Goal: Transaction & Acquisition: Purchase product/service

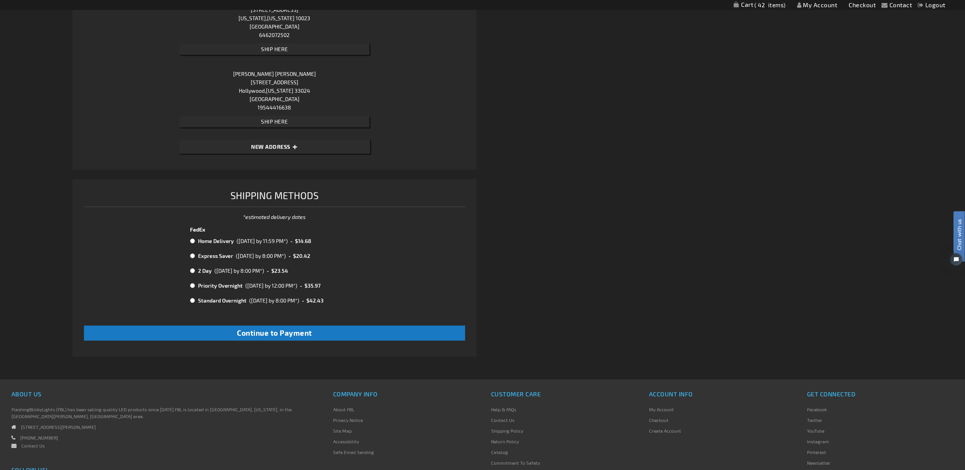
scroll to position [848, 0]
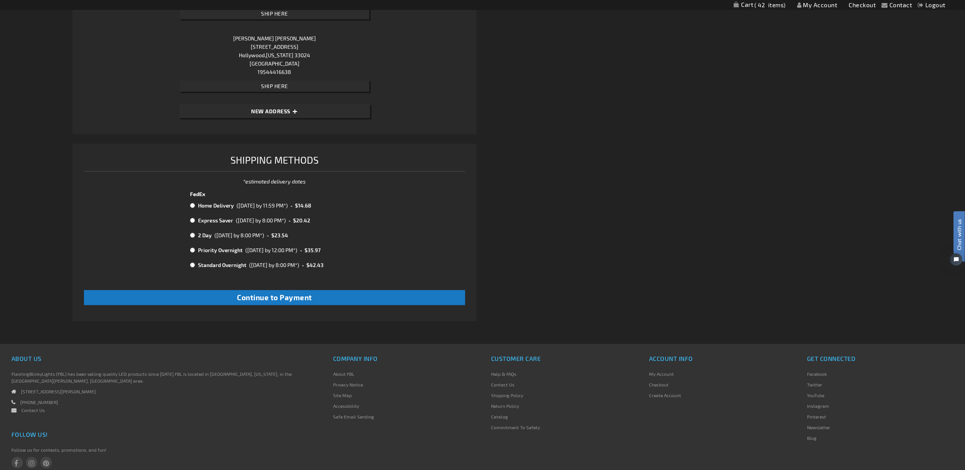
click at [217, 201] on td "Home Delivery" at bounding box center [215, 206] width 39 height 10
radio input "true"
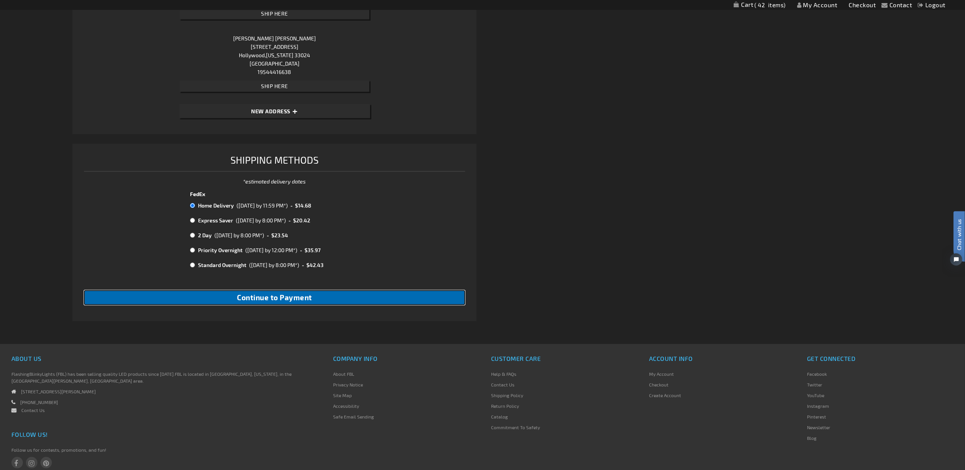
click at [260, 302] on button "Continue to Payment" at bounding box center [274, 297] width 381 height 15
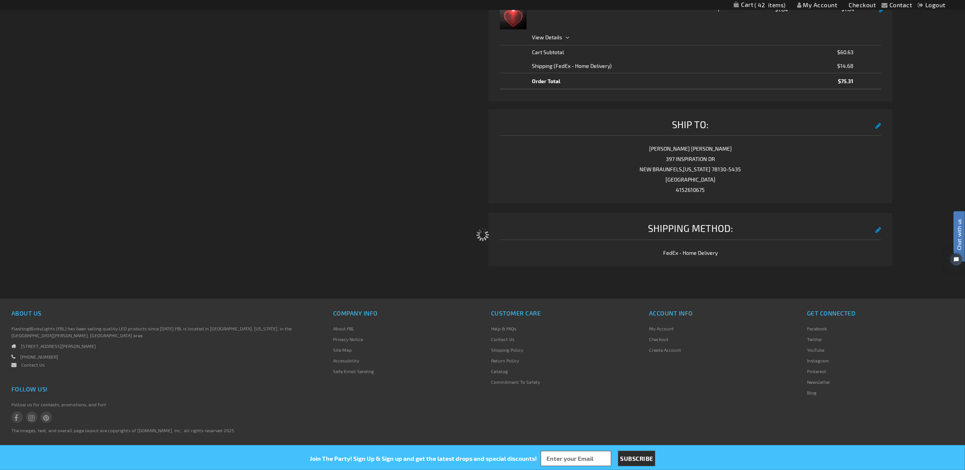
select select "560a9bff6f080f799f51085d74e1708f4973e253"
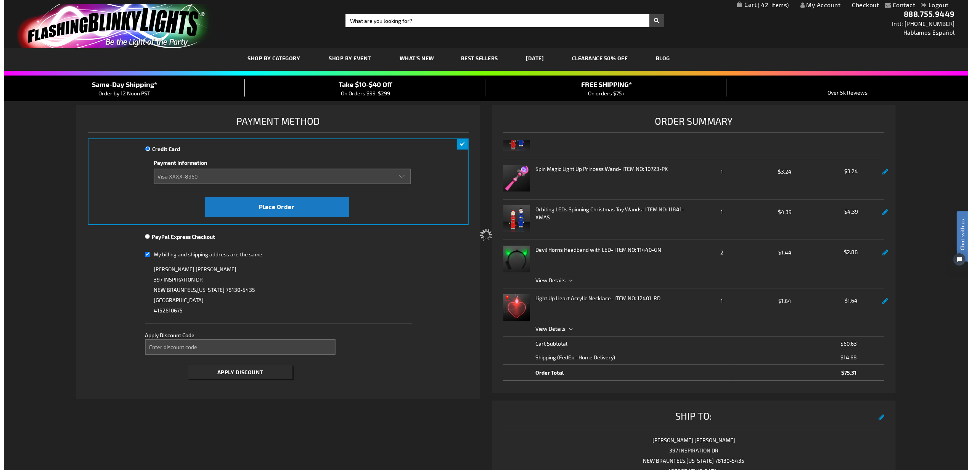
scroll to position [362, 0]
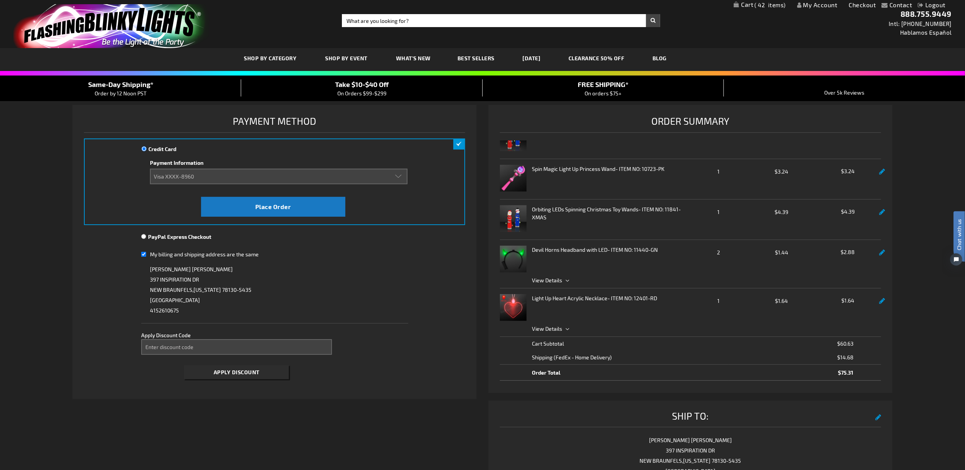
click at [762, 2] on span "42" at bounding box center [770, 5] width 31 height 7
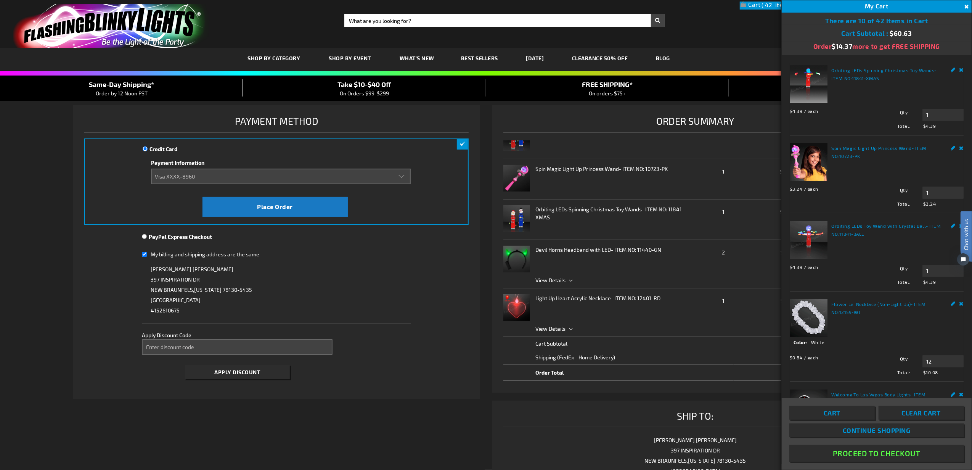
click at [826, 410] on span "Cart" at bounding box center [832, 413] width 17 height 8
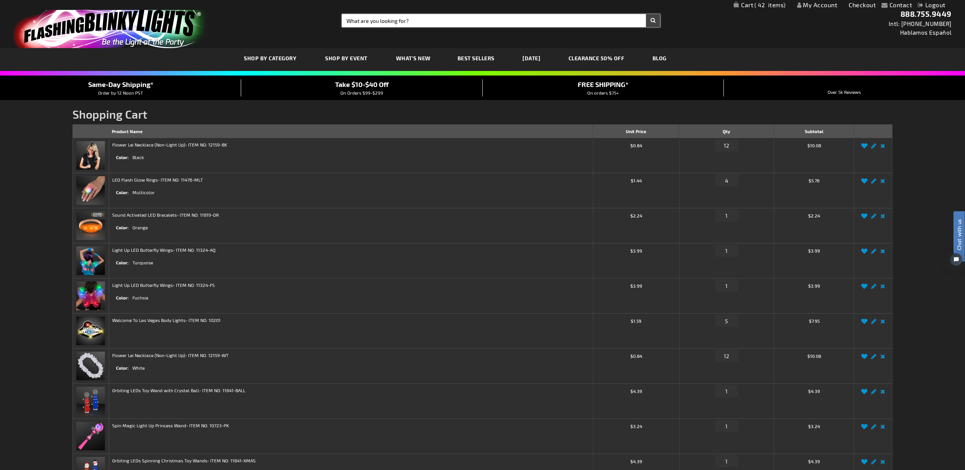
click at [405, 23] on input "Search" at bounding box center [501, 20] width 318 height 13
type input "orange lei"
click at [646, 14] on button "Search" at bounding box center [653, 20] width 14 height 13
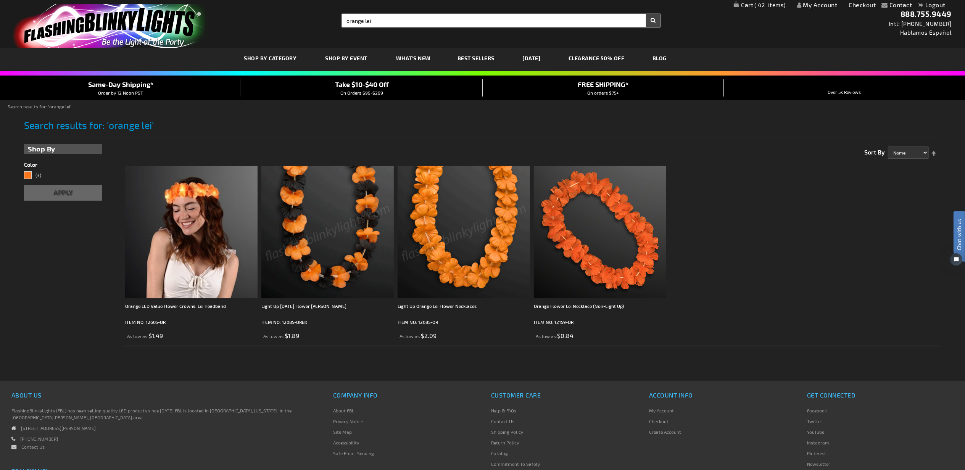
click at [414, 23] on input "orange lei" at bounding box center [501, 20] width 318 height 13
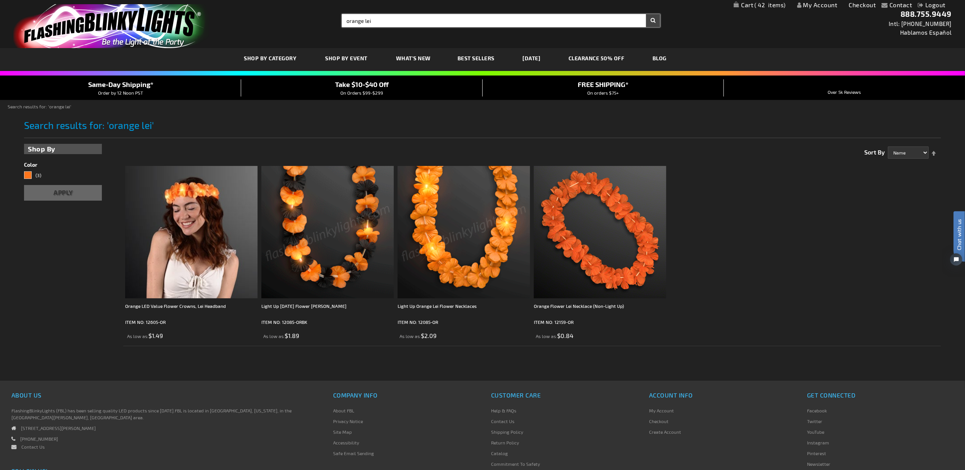
click at [414, 23] on input "orange lei" at bounding box center [501, 20] width 318 height 13
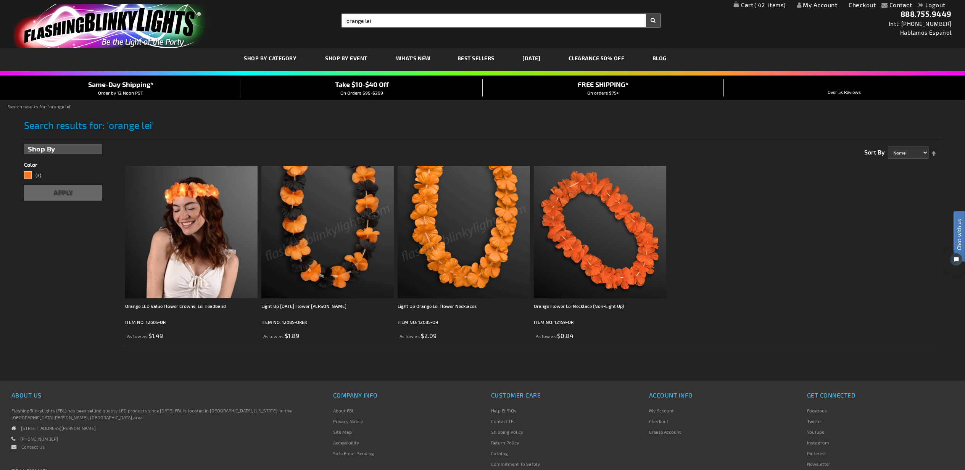
click at [414, 23] on input "orange lei" at bounding box center [501, 20] width 318 height 13
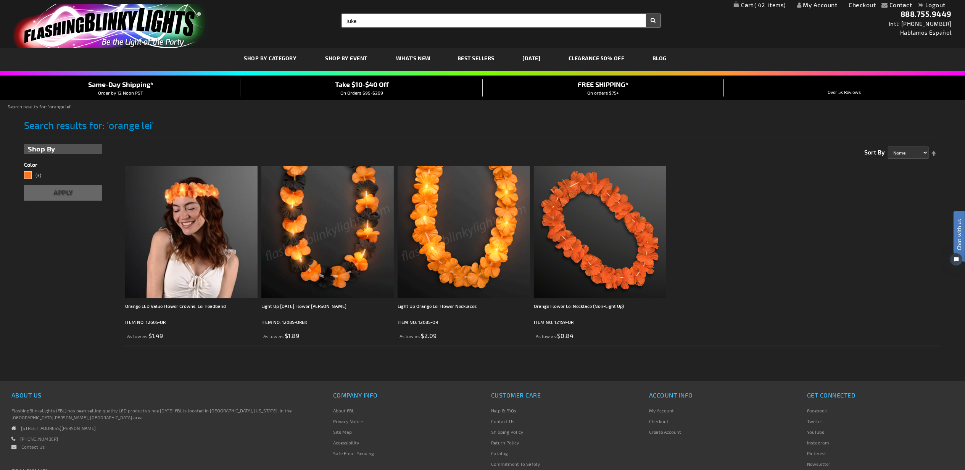
type input "juke"
click at [646, 14] on button "Search" at bounding box center [653, 20] width 14 height 13
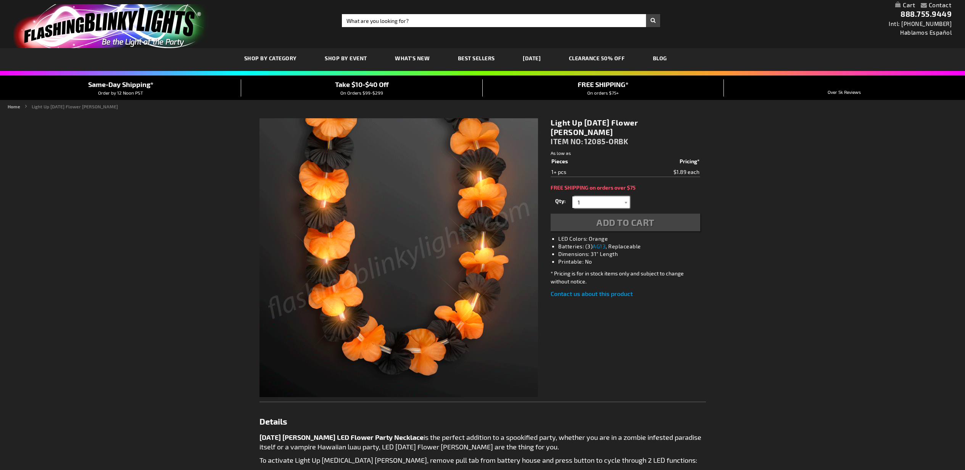
click at [605, 196] on input "1" at bounding box center [601, 201] width 55 height 11
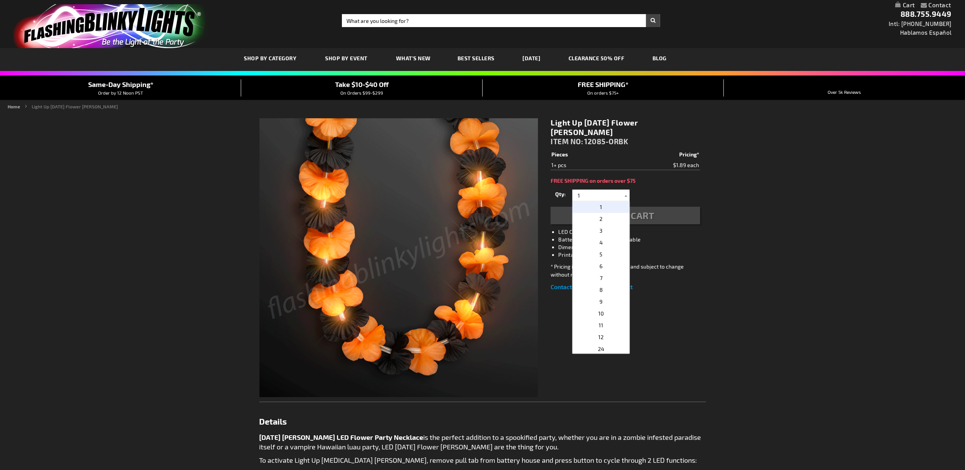
click at [794, 255] on div "Contact Compare Products My Account Checkout Logout Skip to Content My Cart Tog…" at bounding box center [482, 434] width 965 height 868
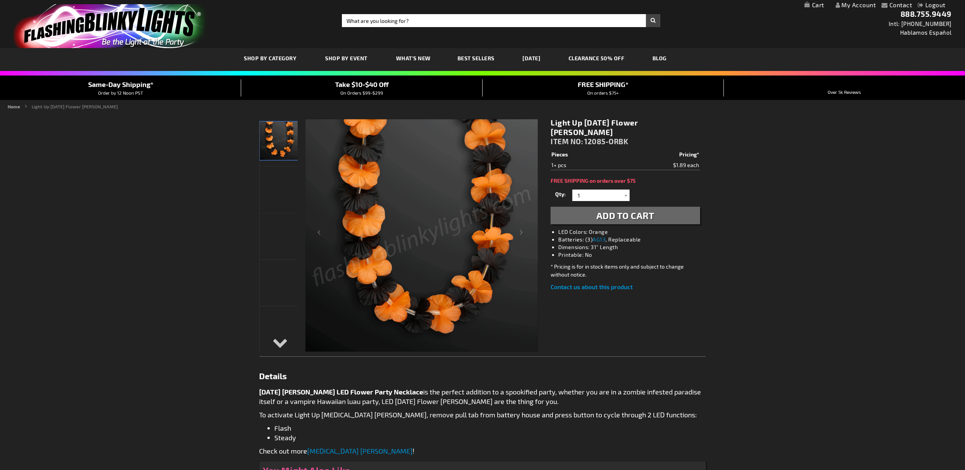
click at [653, 212] on button "Add to Cart" at bounding box center [624, 216] width 149 height 18
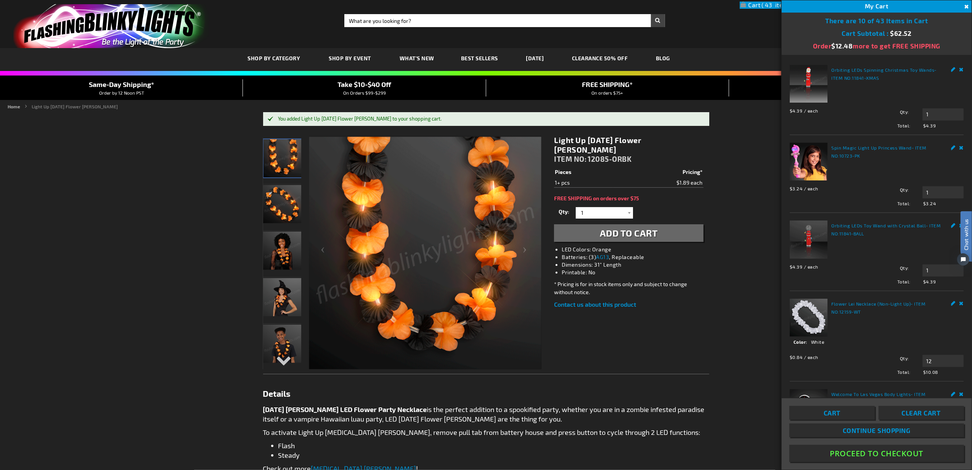
drag, startPoint x: 870, startPoint y: 449, endPoint x: 755, endPoint y: 375, distance: 136.9
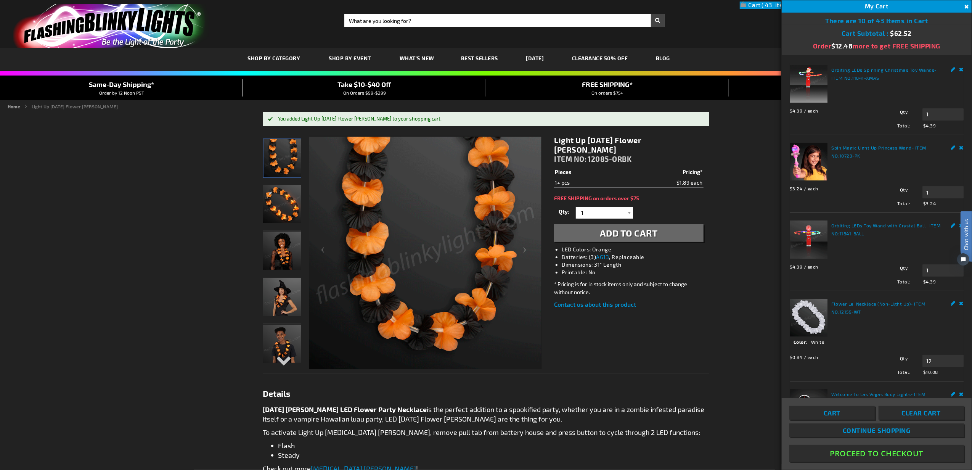
click at [870, 449] on button "Proceed To Checkout" at bounding box center [877, 453] width 175 height 17
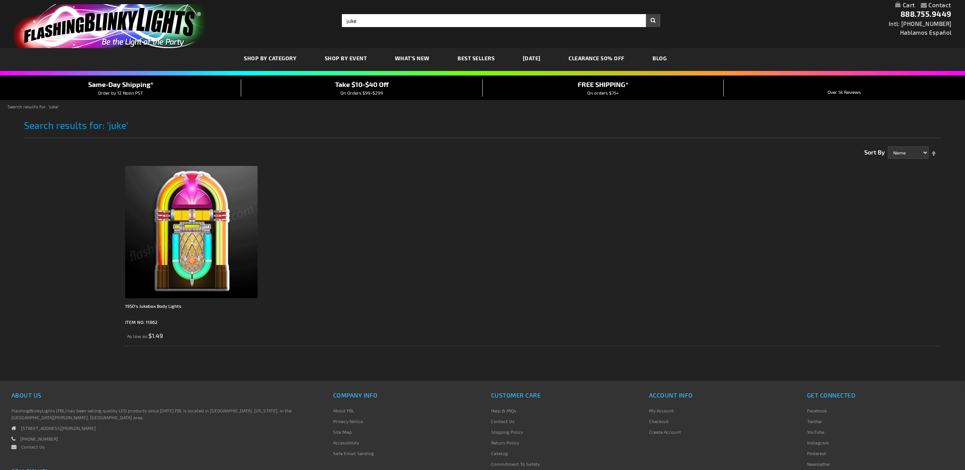
click at [186, 242] on img at bounding box center [191, 232] width 132 height 132
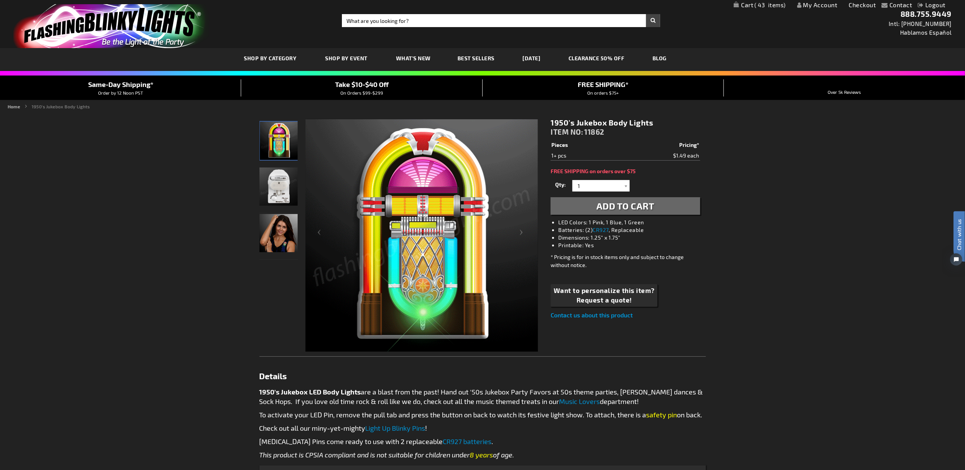
click at [607, 206] on span "Add to Cart" at bounding box center [625, 205] width 58 height 11
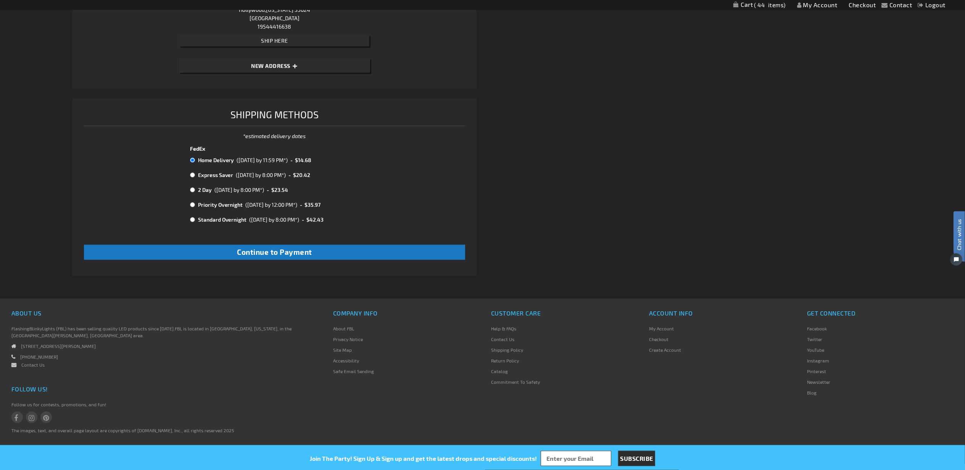
scroll to position [893, 0]
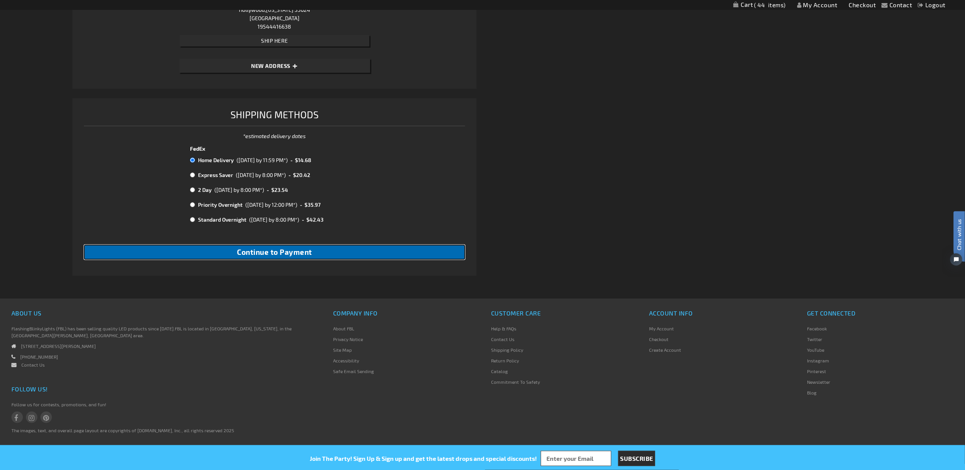
click at [319, 254] on button "Continue to Payment" at bounding box center [274, 252] width 381 height 15
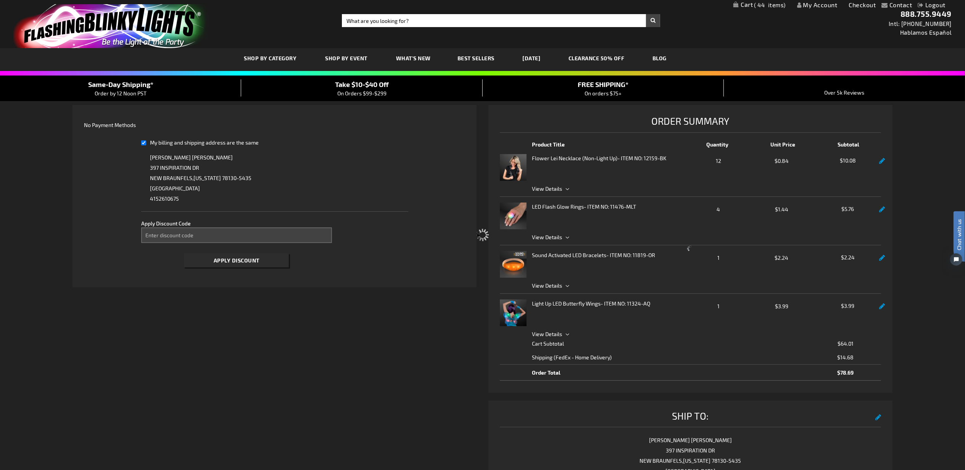
select select "560a9bff6f080f799f51085d74e1708f4973e253"
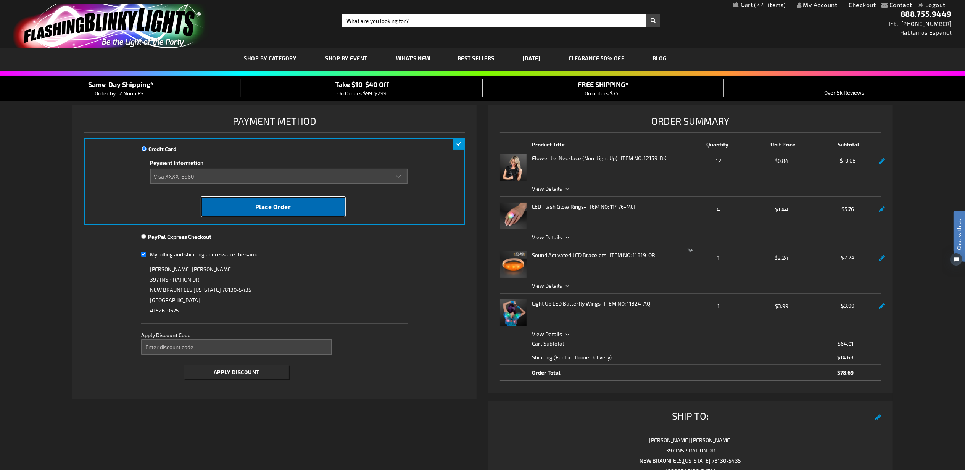
click at [312, 198] on button "Place Order" at bounding box center [273, 207] width 144 height 20
